Goal: Use online tool/utility: Utilize a website feature to perform a specific function

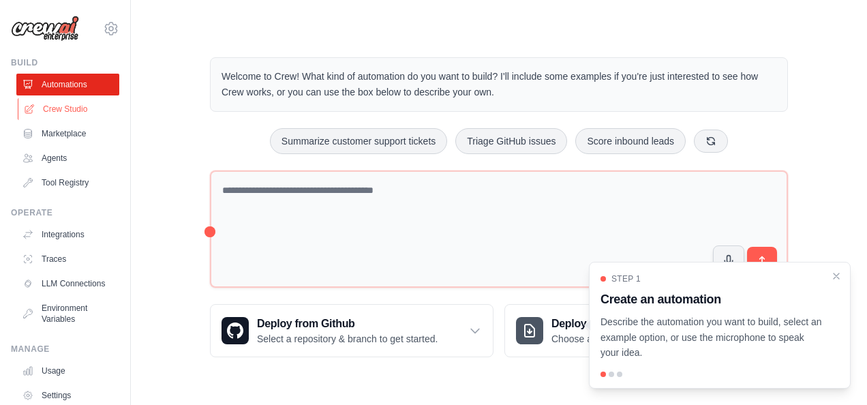
click at [84, 110] on link "Crew Studio" at bounding box center [69, 109] width 103 height 22
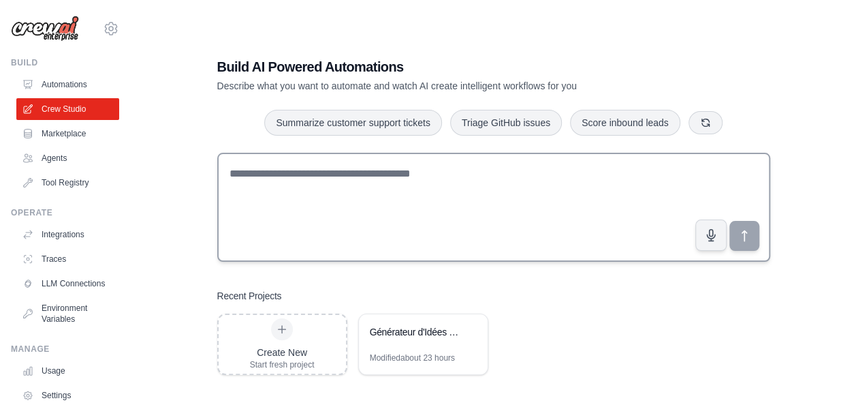
scroll to position [27, 0]
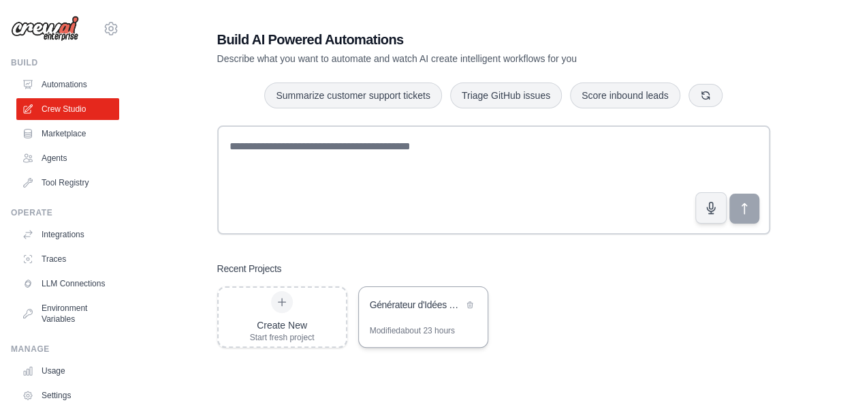
click at [452, 320] on div "Générateur d'Idées Business Complètes" at bounding box center [423, 306] width 129 height 38
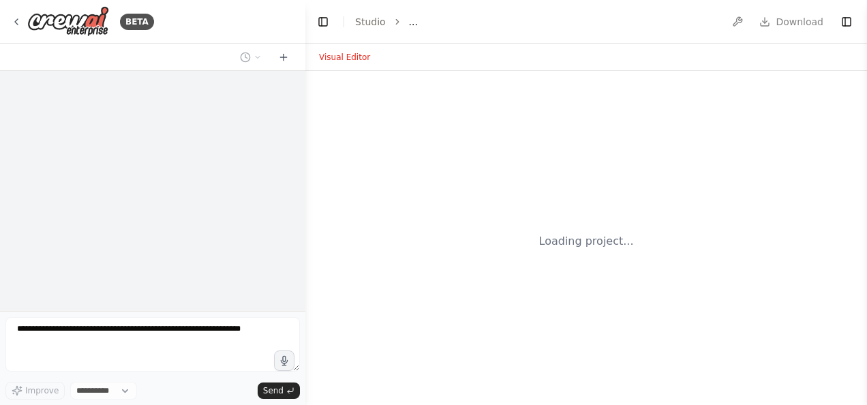
select select "****"
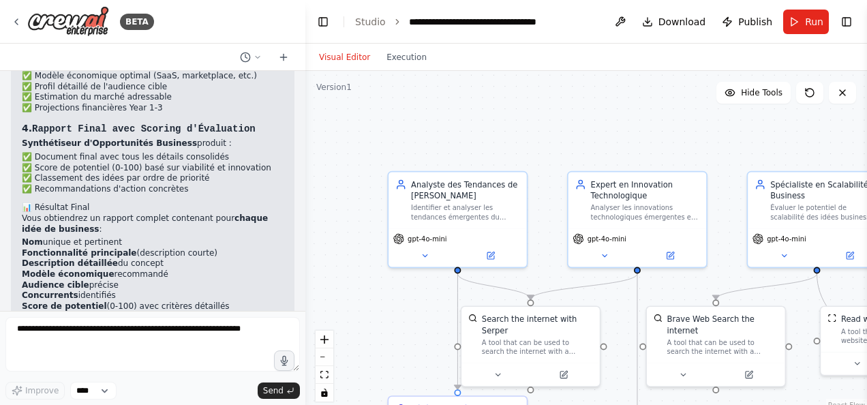
scroll to position [2165, 0]
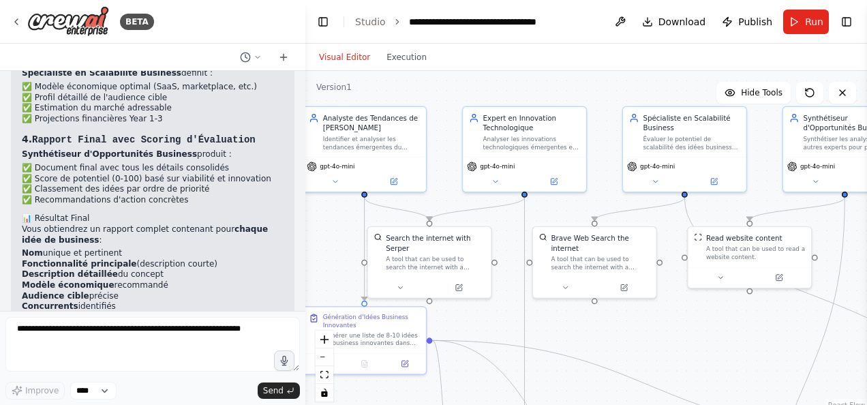
drag, startPoint x: 548, startPoint y: 285, endPoint x: 459, endPoint y: 202, distance: 122.4
click at [459, 202] on div ".deletable-edge-delete-btn { width: 20px; height: 20px; border: 0px solid #ffff…" at bounding box center [585, 241] width 561 height 341
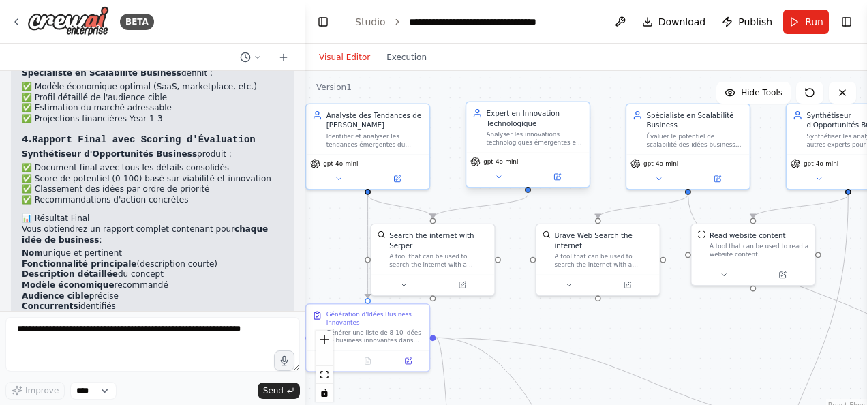
click at [501, 165] on span "gpt-4o-mini" at bounding box center [500, 161] width 35 height 8
click at [799, 18] on button "Run" at bounding box center [806, 22] width 46 height 25
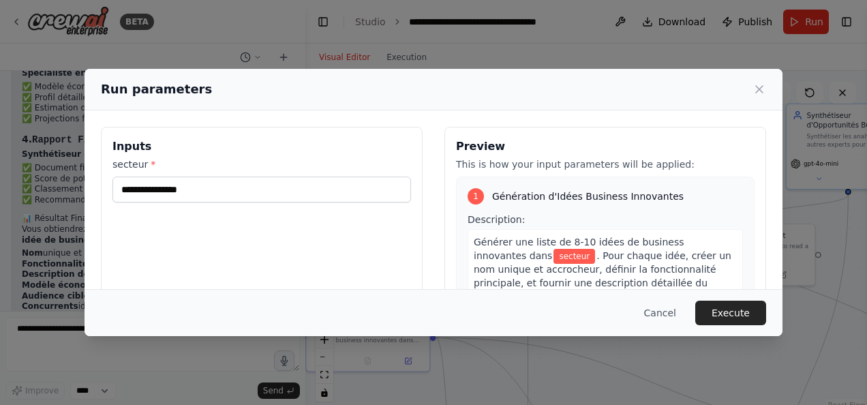
click at [288, 210] on div "Inputs secteur *" at bounding box center [262, 288] width 322 height 323
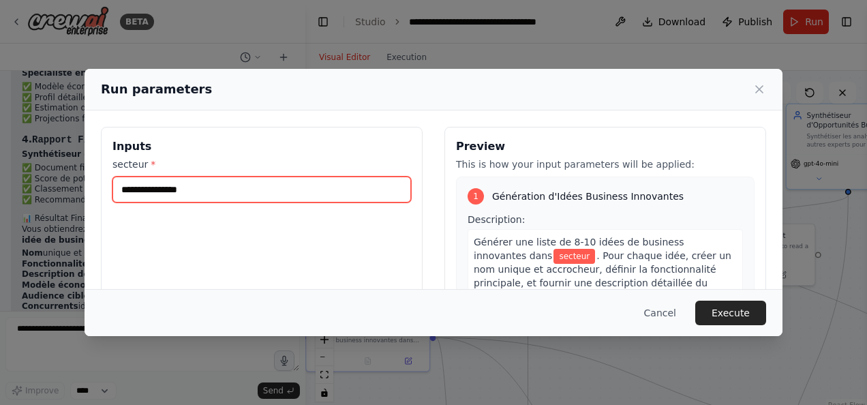
click at [268, 192] on input "secteur *" at bounding box center [261, 189] width 298 height 26
type input "*"
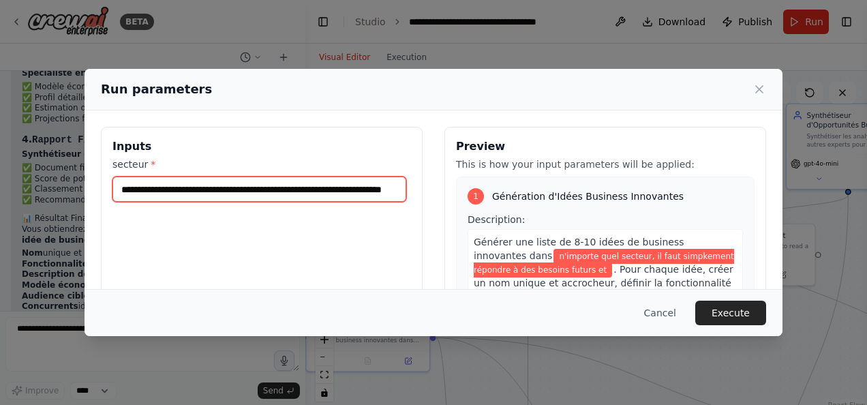
scroll to position [0, 40]
click at [400, 188] on input "**********" at bounding box center [259, 188] width 294 height 25
click at [241, 189] on input "**********" at bounding box center [259, 188] width 294 height 25
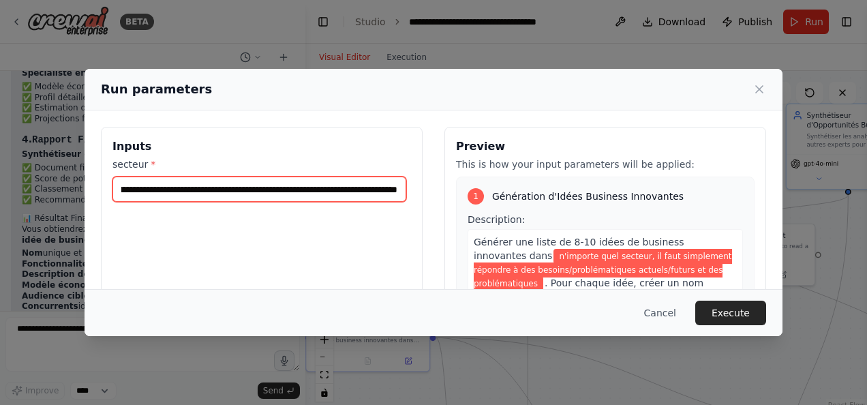
drag, startPoint x: 370, startPoint y: 191, endPoint x: 623, endPoint y: 208, distance: 253.4
click at [623, 208] on div "**********" at bounding box center [433, 288] width 665 height 323
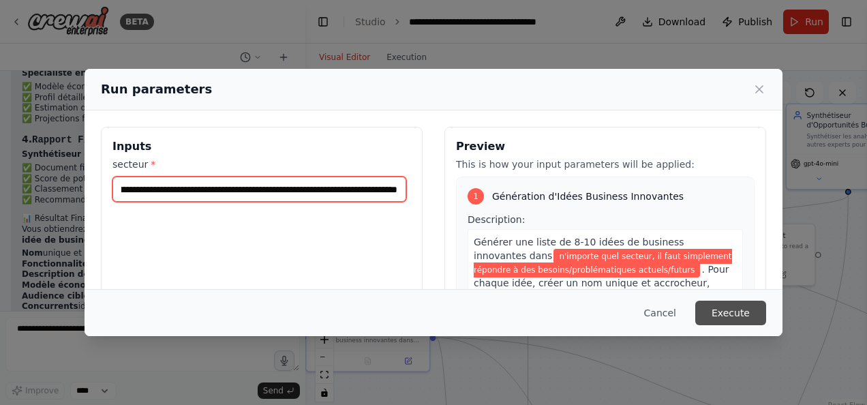
type input "**********"
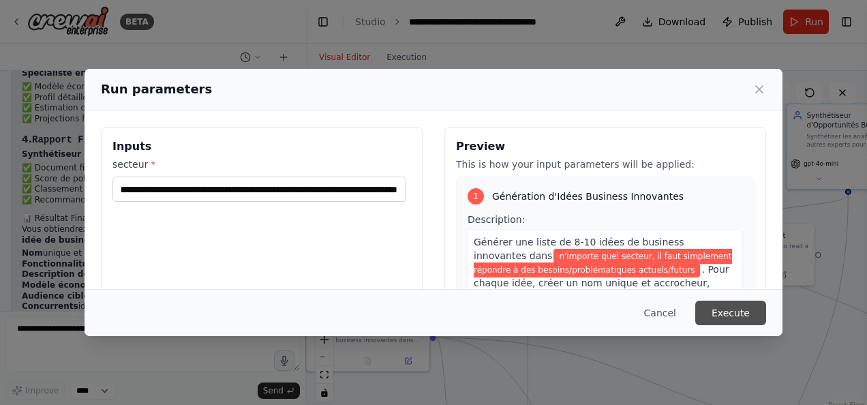
click at [746, 322] on button "Execute" at bounding box center [730, 312] width 71 height 25
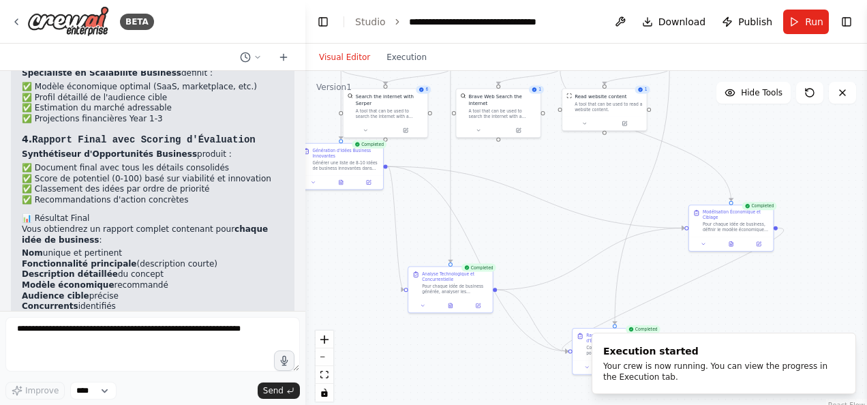
drag, startPoint x: 558, startPoint y: 333, endPoint x: 492, endPoint y: 170, distance: 175.1
click at [492, 170] on div ".deletable-edge-delete-btn { width: 20px; height: 20px; border: 0px solid #ffff…" at bounding box center [585, 241] width 561 height 341
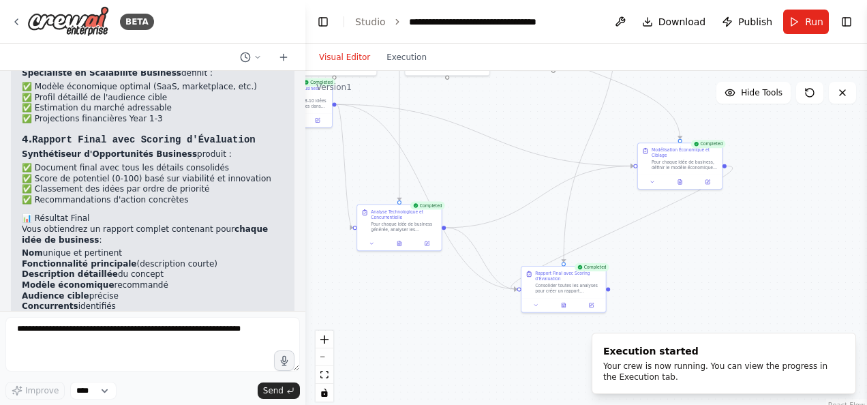
drag, startPoint x: 594, startPoint y: 246, endPoint x: 543, endPoint y: 183, distance: 81.4
click at [543, 183] on div ".deletable-edge-delete-btn { width: 20px; height: 20px; border: 0px solid #ffff…" at bounding box center [585, 241] width 561 height 341
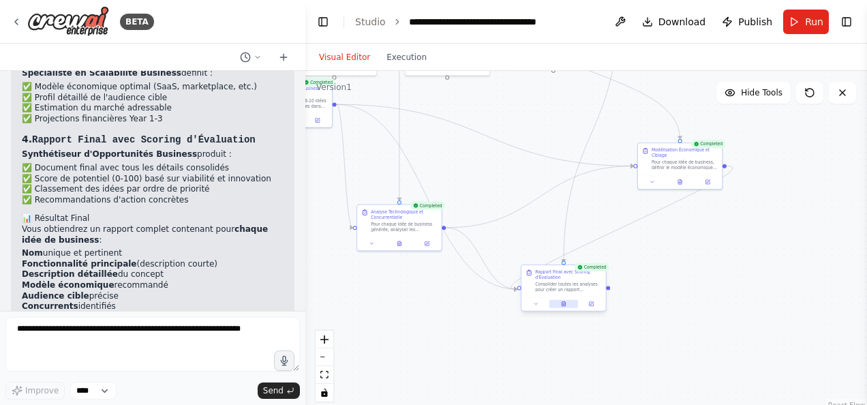
click at [561, 304] on icon at bounding box center [563, 303] width 5 height 5
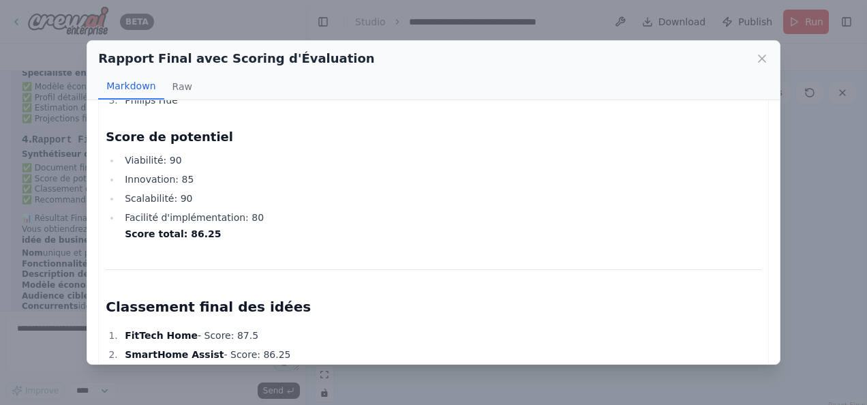
scroll to position [4430, 0]
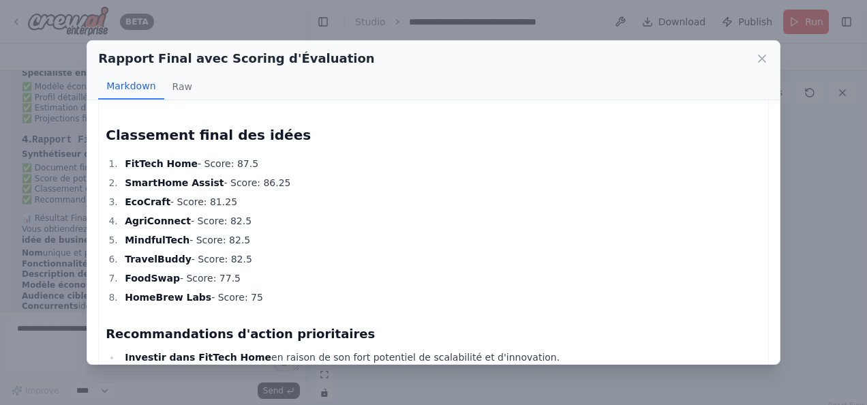
click at [769, 60] on div "Rapport Final avec Scoring d'Évaluation Markdown Raw" at bounding box center [433, 70] width 692 height 59
click at [762, 56] on icon at bounding box center [762, 59] width 14 height 14
